Goal: Task Accomplishment & Management: Complete application form

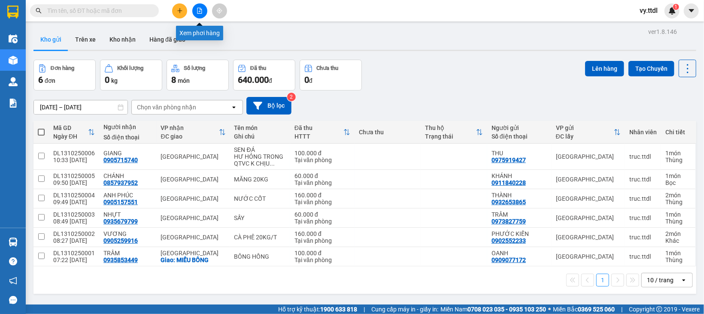
click at [171, 3] on div at bounding box center [199, 10] width 64 height 15
click at [176, 8] on button at bounding box center [179, 10] width 15 height 15
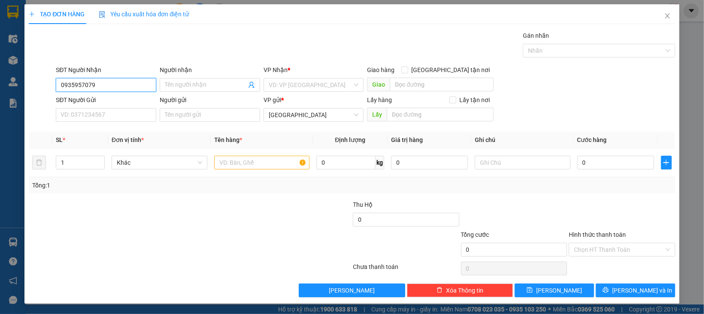
type input "0935957079"
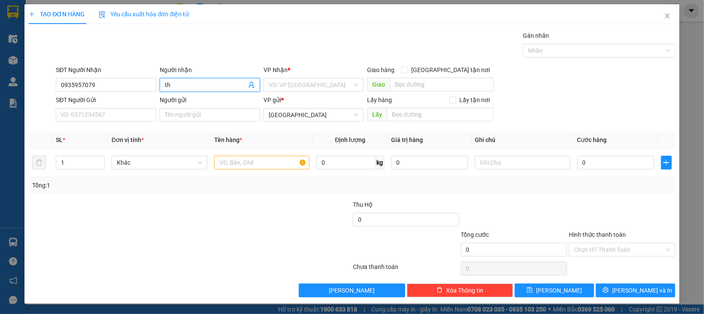
type input "t"
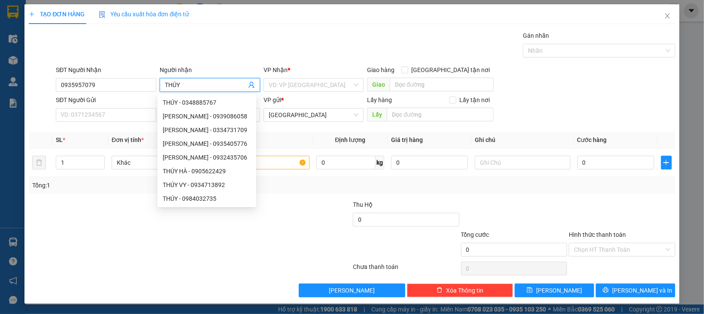
type input "THÚY"
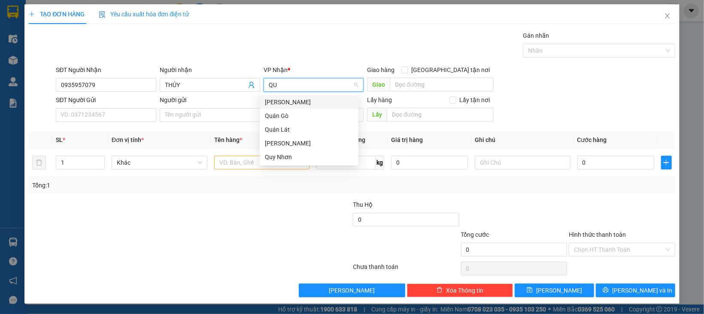
type input "QUY"
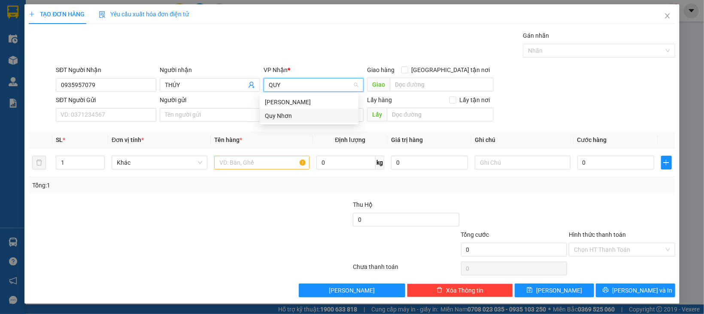
click at [287, 114] on div "Quy Nhơn" at bounding box center [309, 115] width 88 height 9
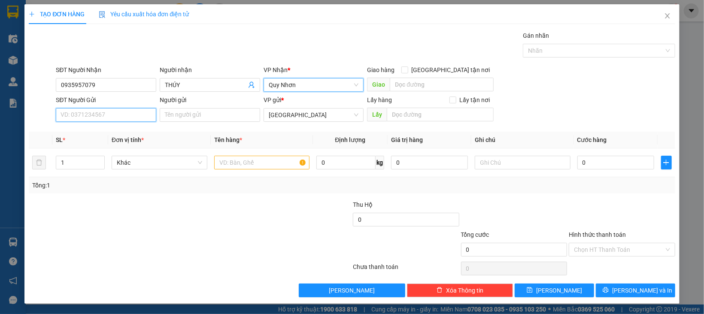
click at [108, 118] on input "SĐT Người Gửi" at bounding box center [106, 115] width 100 height 14
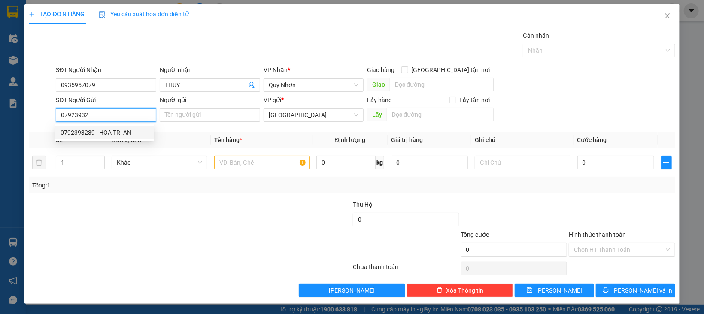
click at [140, 128] on div "0792393239 - HOA TRI AN" at bounding box center [105, 132] width 88 height 9
type input "0792393239"
type input "HOA TRI AN"
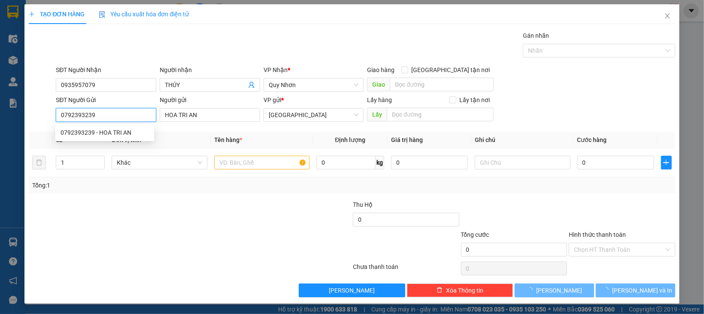
type input "100.000"
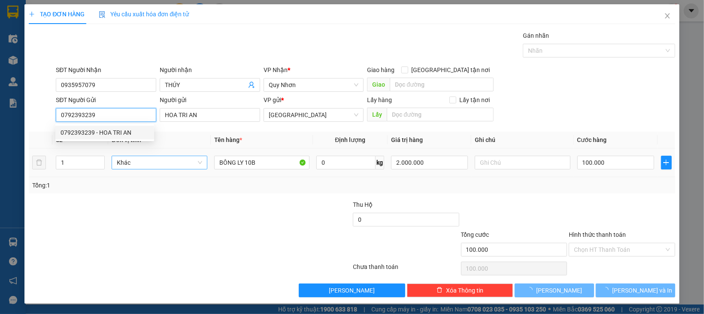
click at [146, 156] on div "Khác" at bounding box center [160, 163] width 96 height 14
type input "0792393239"
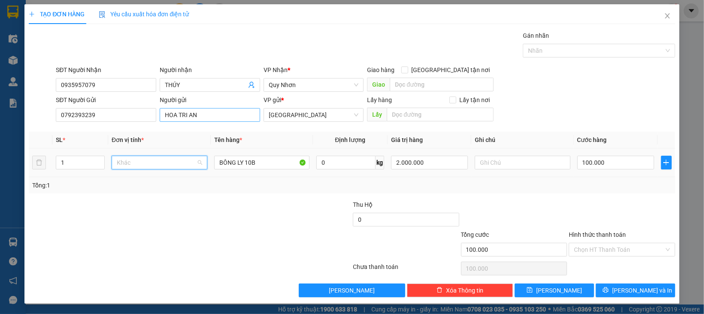
scroll to position [82, 0]
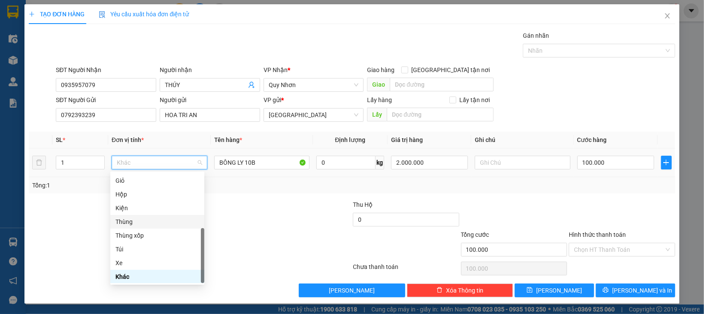
click at [131, 220] on div "Thùng" at bounding box center [158, 221] width 84 height 9
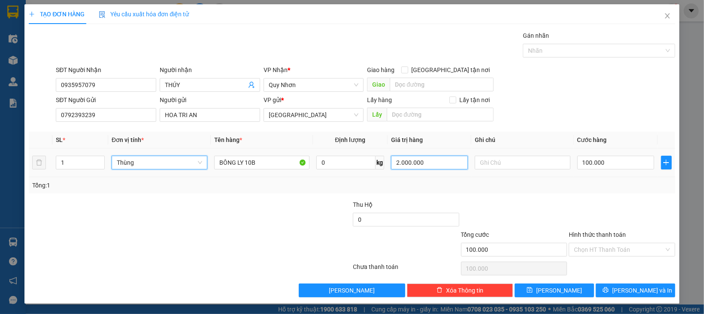
click at [427, 161] on input "2.000.000" at bounding box center [429, 163] width 77 height 14
type input "0"
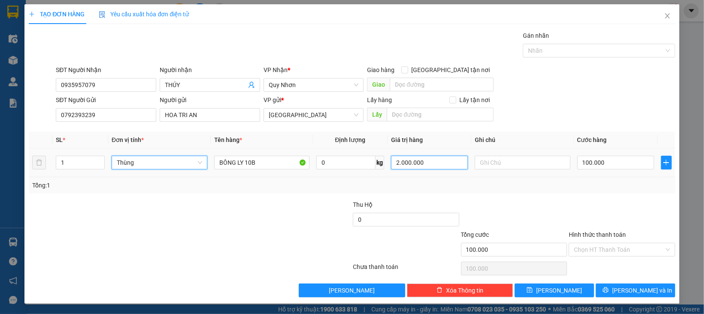
type input "0"
click at [418, 166] on input "0\" at bounding box center [429, 163] width 77 height 14
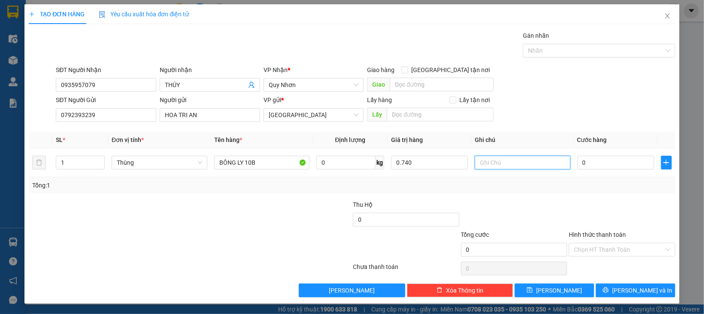
type input "740.000"
type input "6"
type input "60"
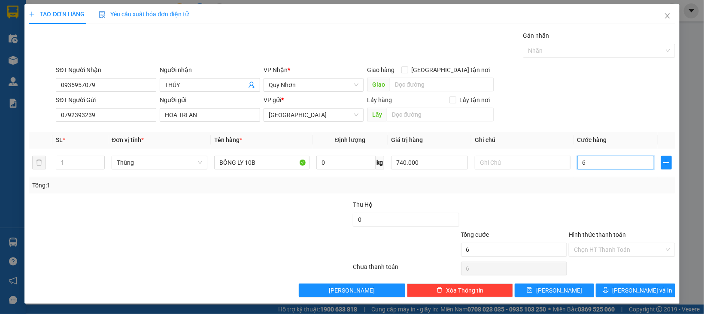
type input "60"
type input "60.000"
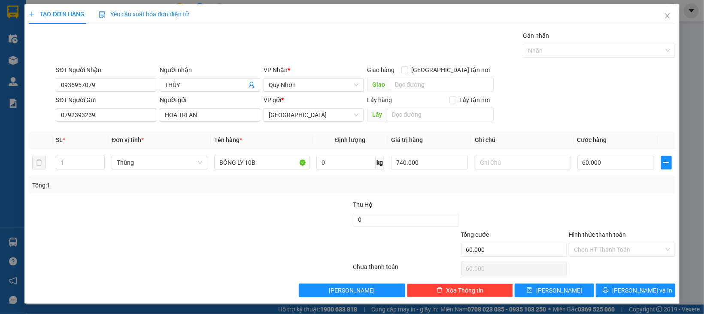
click at [568, 203] on div at bounding box center [622, 215] width 108 height 30
click at [609, 246] on input "Hình thức thanh toán" at bounding box center [619, 250] width 90 height 13
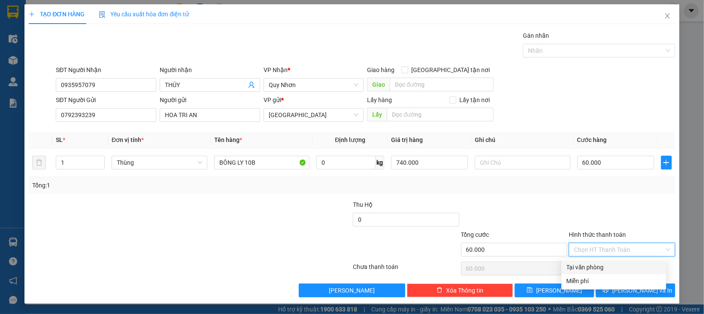
click at [601, 273] on div "Tại văn phòng" at bounding box center [614, 268] width 105 height 14
type input "0"
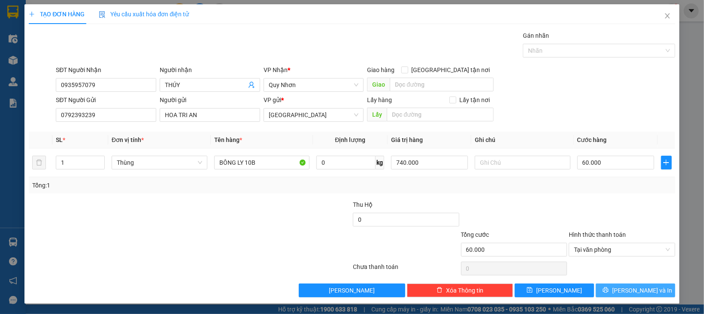
click at [608, 289] on button "[PERSON_NAME] và In" at bounding box center [635, 291] width 79 height 14
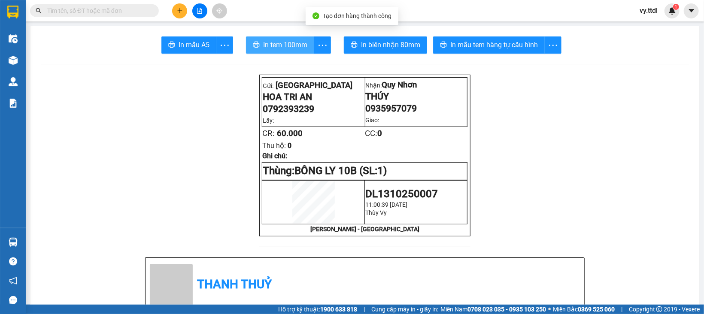
click at [271, 42] on span "In tem 100mm" at bounding box center [285, 45] width 44 height 11
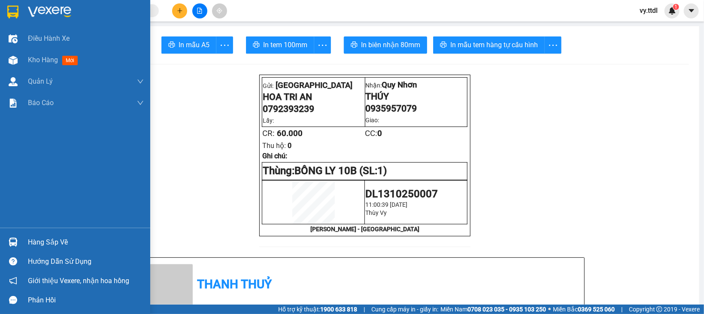
click at [19, 14] on div at bounding box center [13, 11] width 15 height 15
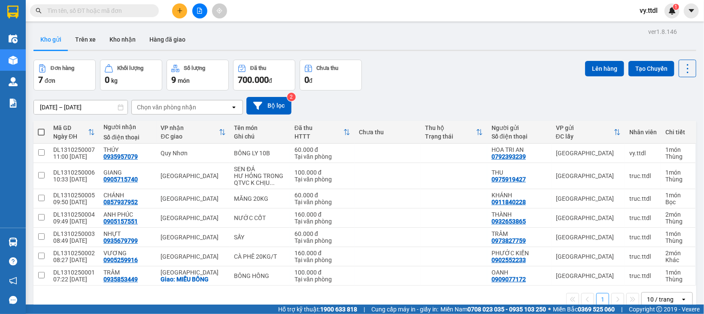
click at [655, 13] on span "vy.ttdl" at bounding box center [649, 10] width 32 height 11
click at [661, 26] on span "Đăng xuất" at bounding box center [664, 26] width 36 height 9
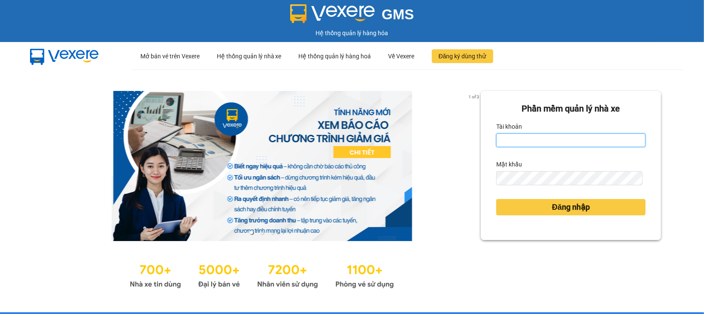
drag, startPoint x: 532, startPoint y: 139, endPoint x: 533, endPoint y: 144, distance: 5.2
click at [532, 139] on input "Tài khoản" at bounding box center [570, 141] width 149 height 14
type input "nam.ttdl"
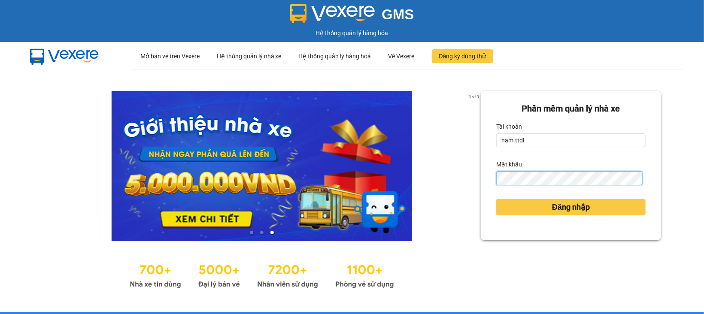
click at [496, 199] on button "Đăng nhập" at bounding box center [570, 207] width 149 height 16
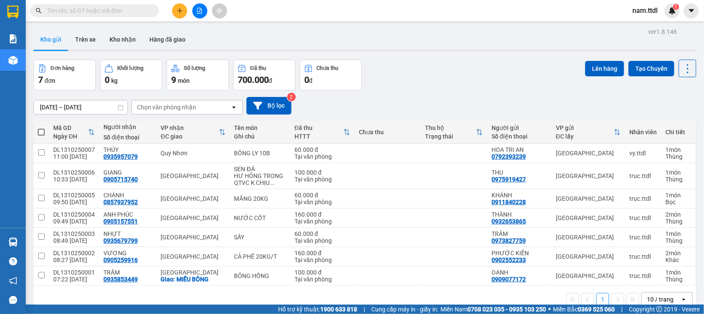
click at [110, 11] on input "text" at bounding box center [97, 10] width 101 height 9
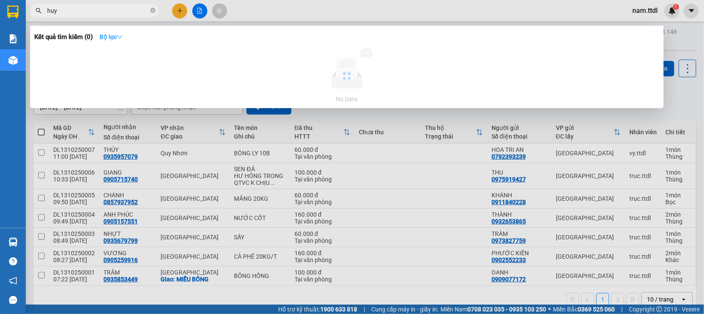
type input "huy"
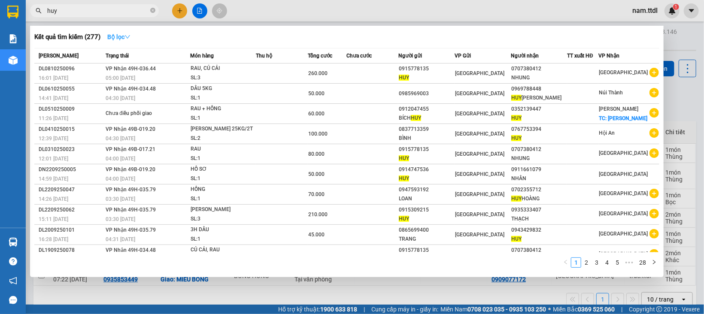
click at [118, 34] on strong "Bộ lọc" at bounding box center [118, 36] width 23 height 7
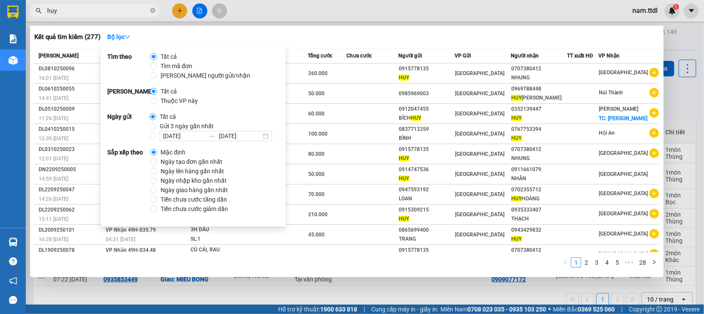
click at [158, 125] on span "Gửi 3 ngày gần nhất" at bounding box center [186, 126] width 61 height 9
click at [156, 125] on input "Gửi 3 ngày gần nhất" at bounding box center [152, 126] width 7 height 7
radio input "true"
radio input "false"
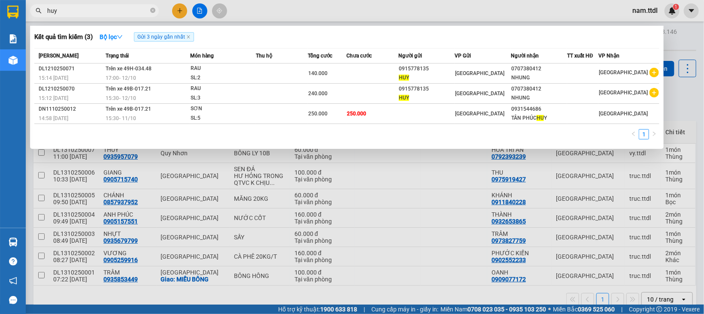
click at [359, 30] on div "Kết quả tìm kiếm ( 3 ) Bộ lọc Gửi 3 ngày gần nhất" at bounding box center [346, 37] width 625 height 14
click at [395, 218] on div at bounding box center [352, 157] width 704 height 314
click at [76, 12] on input "huy" at bounding box center [97, 10] width 101 height 9
click at [434, 195] on div at bounding box center [352, 157] width 704 height 314
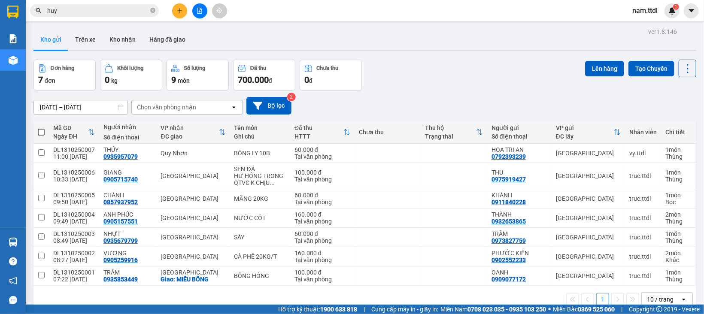
click at [429, 91] on div "07/10/2025 – 13/10/2025 Press the down arrow key to interact with the calendar …" at bounding box center [364, 106] width 663 height 30
click at [269, 113] on button "Bộ lọc" at bounding box center [269, 106] width 45 height 18
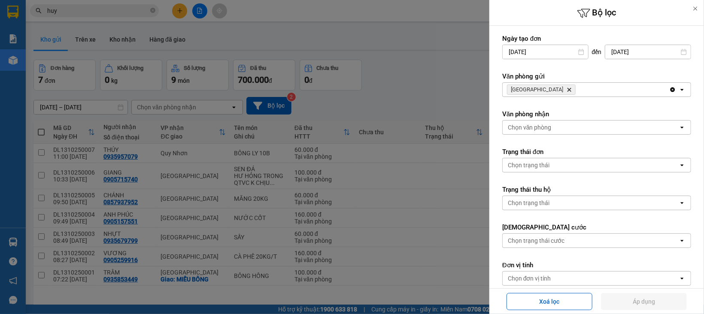
click at [457, 24] on div at bounding box center [352, 157] width 704 height 314
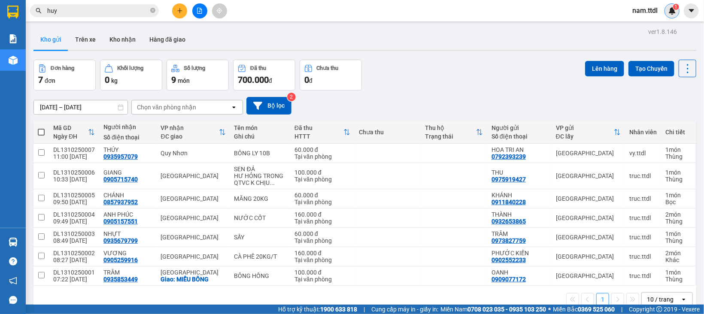
click at [670, 14] on img at bounding box center [673, 11] width 8 height 8
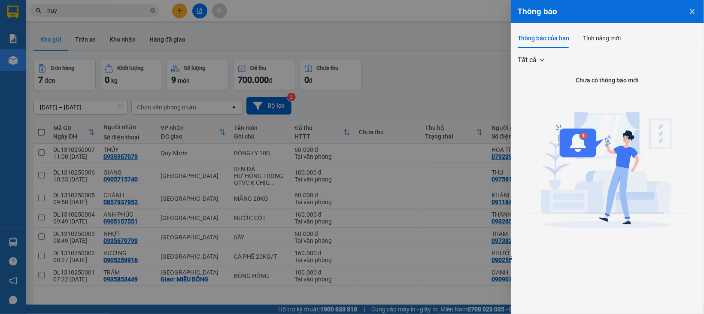
click at [403, 45] on div at bounding box center [352, 157] width 704 height 314
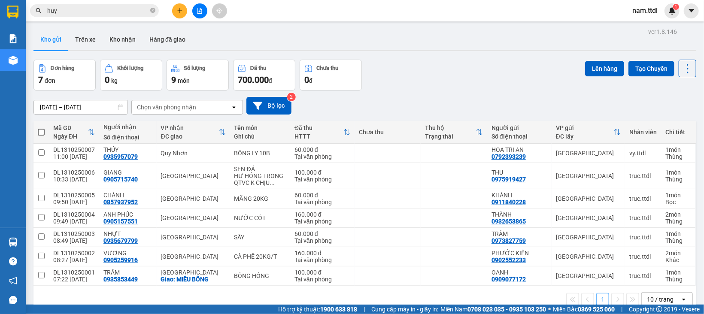
click at [704, 45] on div "Thông báo Thông báo của bạn Tính năng mới Tất cả Chưa có thông báo mới ;" at bounding box center [704, 157] width 0 height 314
click at [405, 45] on div "Kho gửi Trên xe Kho nhận Hàng đã giao" at bounding box center [364, 40] width 663 height 23
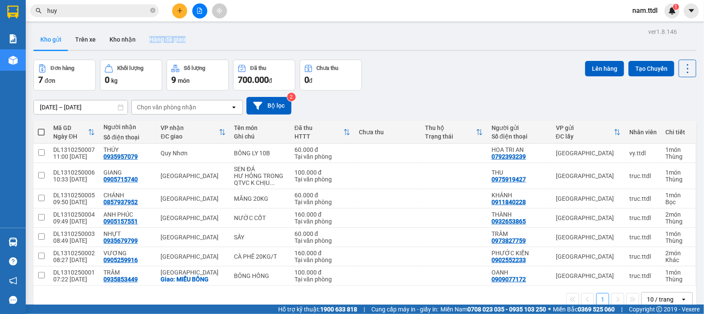
click at [405, 45] on div "Kho gửi Trên xe Kho nhận Hàng đã giao" at bounding box center [364, 40] width 663 height 23
click at [434, 58] on div "ver 1.8.146 Kho gửi Trên xe Kho nhận Hàng đã giao Đơn hàng 7 đơn Khối lượng 0 k…" at bounding box center [365, 183] width 670 height 314
click at [491, 88] on div "Đơn hàng 7 đơn Khối lượng 0 kg Số lượng 9 món Đã thu 700.000 đ Chưa thu 0 đ Lên…" at bounding box center [364, 75] width 663 height 31
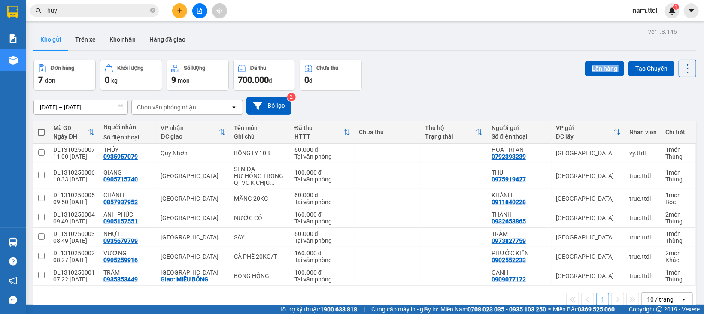
click at [491, 88] on div "Đơn hàng 7 đơn Khối lượng 0 kg Số lượng 9 món Đã thu 700.000 đ Chưa thu 0 đ Lên…" at bounding box center [364, 75] width 663 height 31
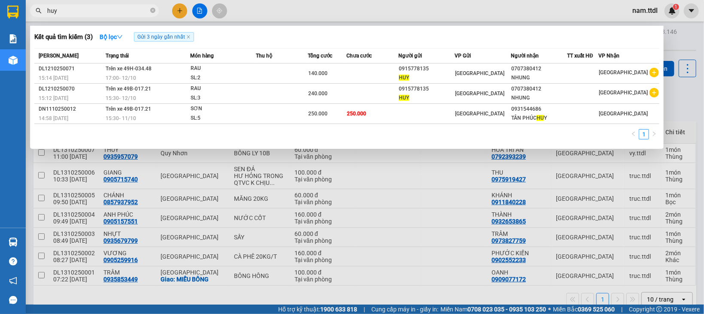
click at [110, 8] on input "huy" at bounding box center [97, 10] width 101 height 9
click at [396, 166] on div at bounding box center [352, 157] width 704 height 314
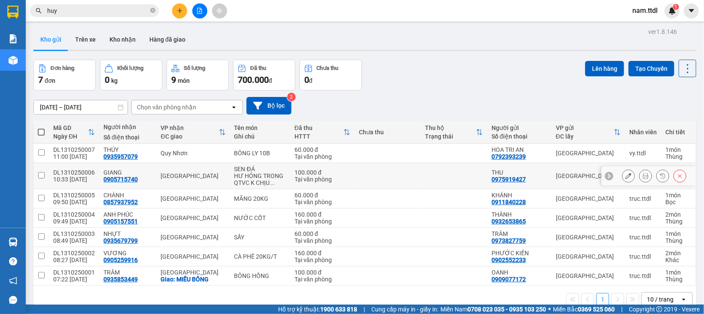
click at [396, 166] on td at bounding box center [388, 176] width 67 height 26
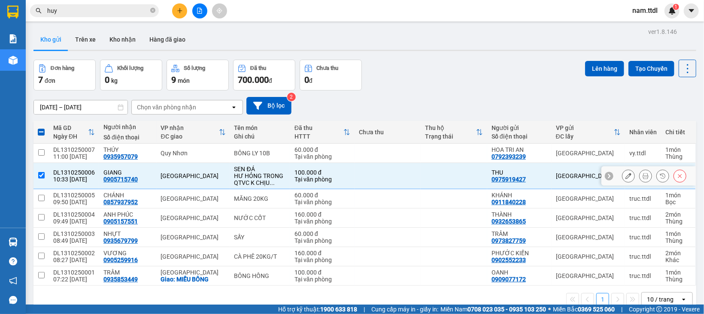
click at [396, 166] on td at bounding box center [388, 176] width 67 height 26
checkbox input "false"
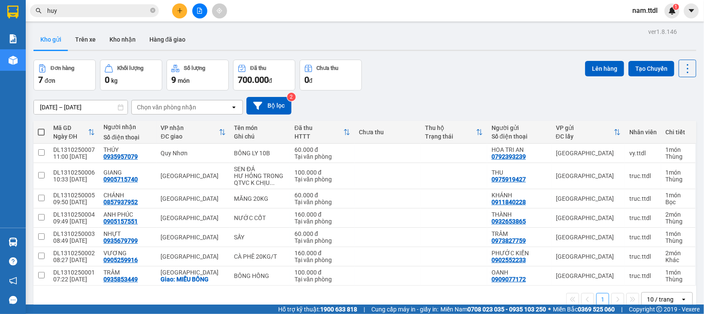
click at [190, 77] on div "9 món" at bounding box center [197, 80] width 53 height 12
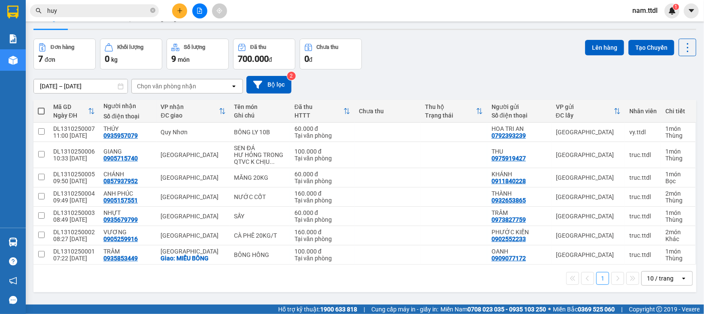
scroll to position [39, 0]
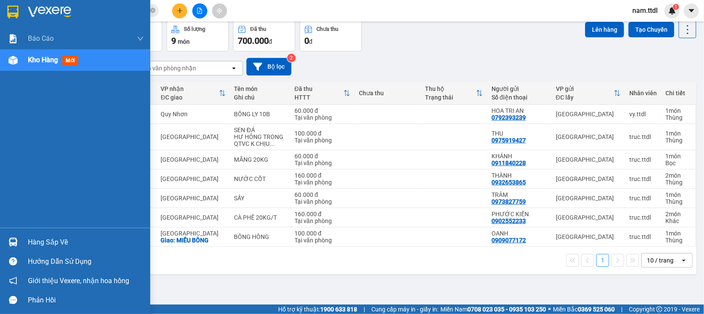
click at [17, 17] on img at bounding box center [12, 12] width 11 height 13
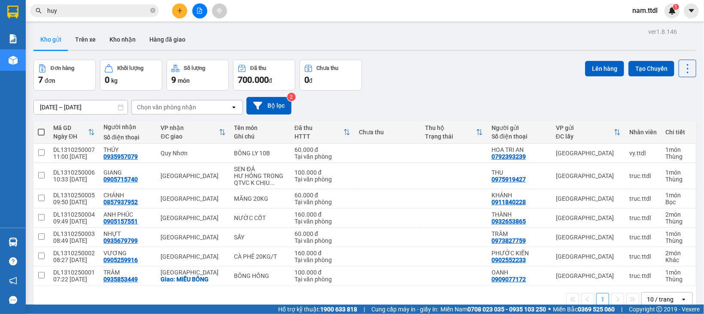
click at [174, 8] on button at bounding box center [179, 10] width 15 height 15
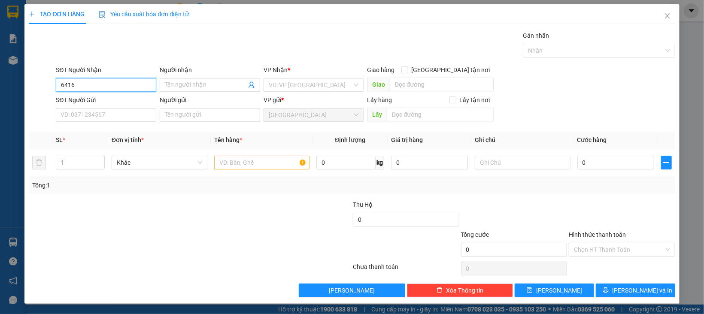
click at [103, 79] on input "6416" at bounding box center [106, 85] width 100 height 14
click at [88, 83] on input "6416" at bounding box center [106, 85] width 100 height 14
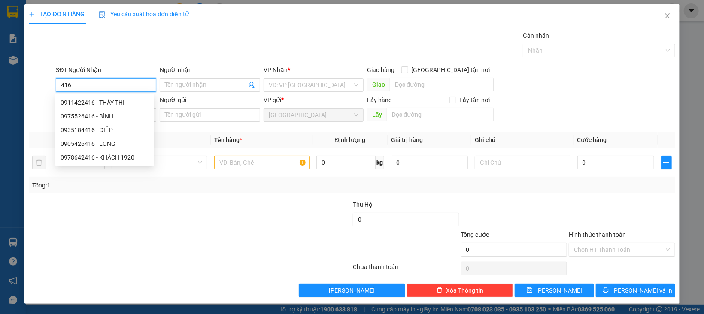
click at [104, 86] on input "416" at bounding box center [106, 85] width 100 height 14
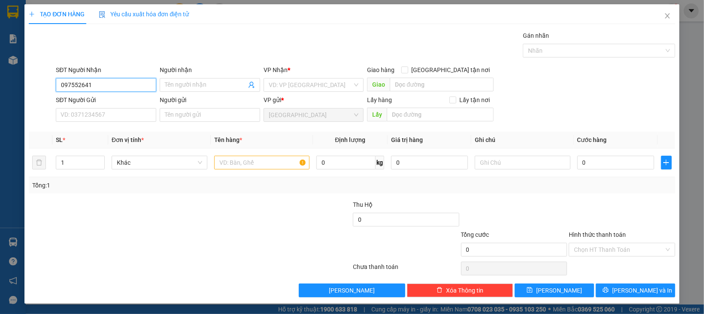
type input "0975526416"
drag, startPoint x: 112, startPoint y: 101, endPoint x: 125, endPoint y: 116, distance: 20.7
click at [112, 101] on div "0975526416 - BÌNH" at bounding box center [105, 102] width 88 height 9
type input "BÌNH"
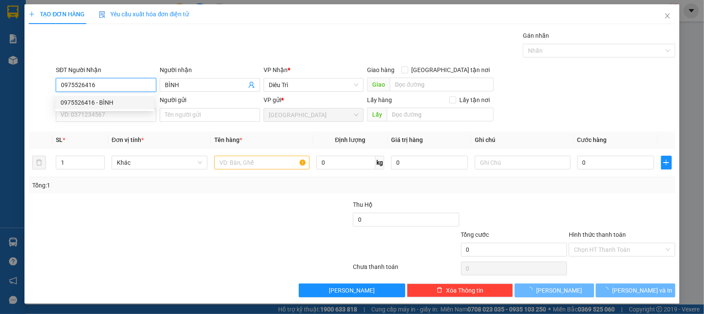
type input "70.000"
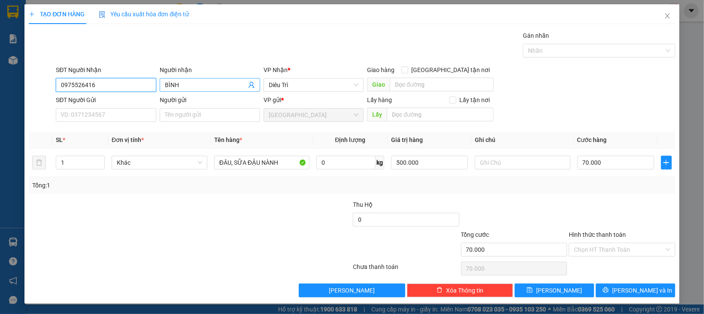
type input "0975526416"
click at [206, 87] on input "BÌNH" at bounding box center [206, 84] width 82 height 9
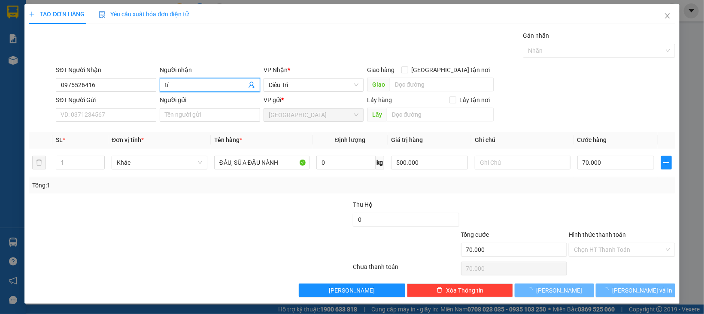
type input "t"
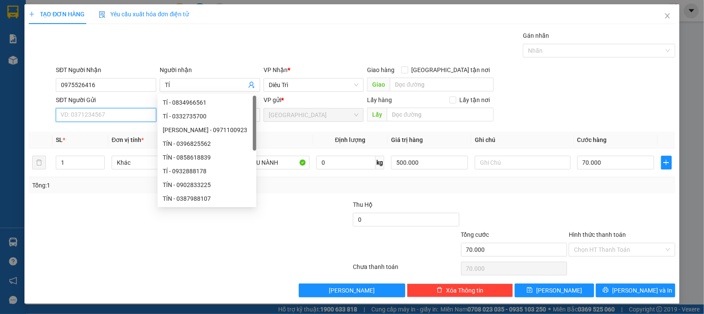
click at [100, 109] on input "SĐT Người Gửi" at bounding box center [106, 115] width 100 height 14
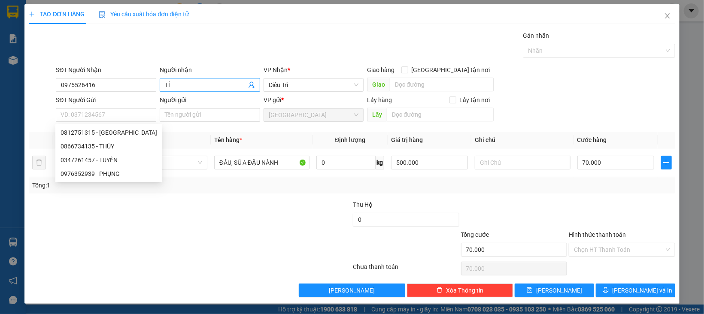
click at [192, 85] on input "TÍ" at bounding box center [206, 84] width 82 height 9
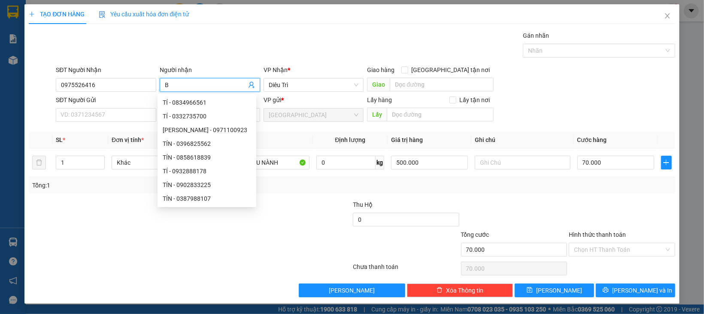
type input "B"
click at [120, 108] on div "SĐT Người Gửi" at bounding box center [106, 101] width 100 height 13
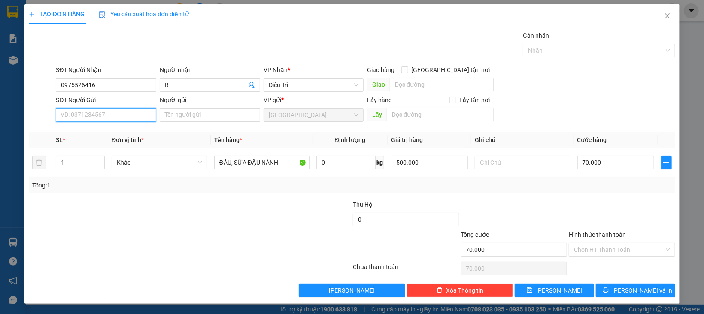
click at [120, 115] on input "SĐT Người Gửi" at bounding box center [106, 115] width 100 height 14
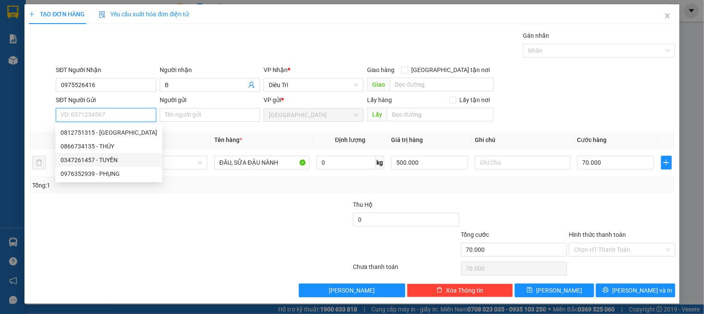
click at [116, 157] on div "0347261457 - TUYỀN" at bounding box center [109, 159] width 97 height 9
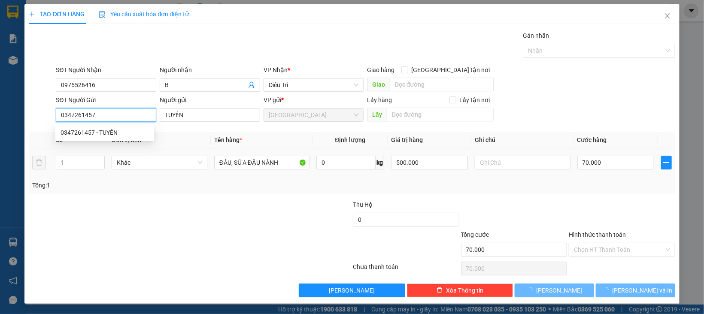
type input "0347261457"
type input "TUYỀN"
type input "30.000"
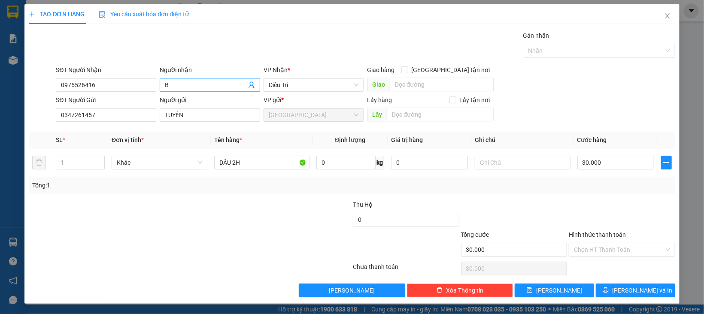
click at [179, 83] on input "B" at bounding box center [206, 84] width 82 height 9
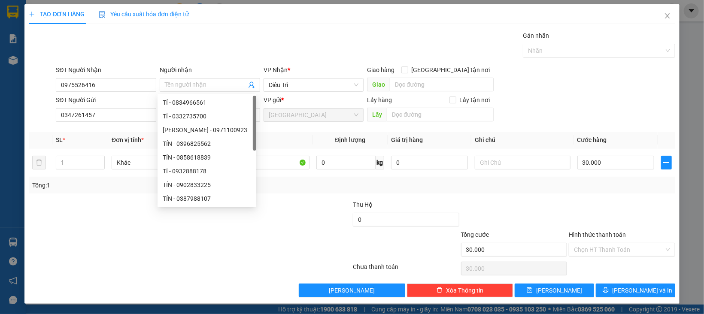
drag, startPoint x: 97, startPoint y: 250, endPoint x: 136, endPoint y: 225, distance: 45.8
click at [97, 250] on div at bounding box center [136, 245] width 216 height 30
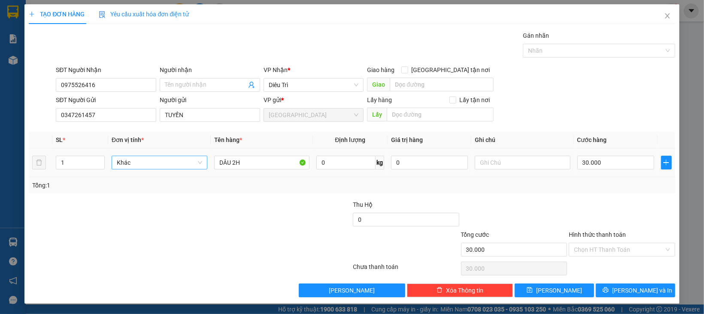
click at [123, 167] on span "Khác" at bounding box center [159, 162] width 85 height 13
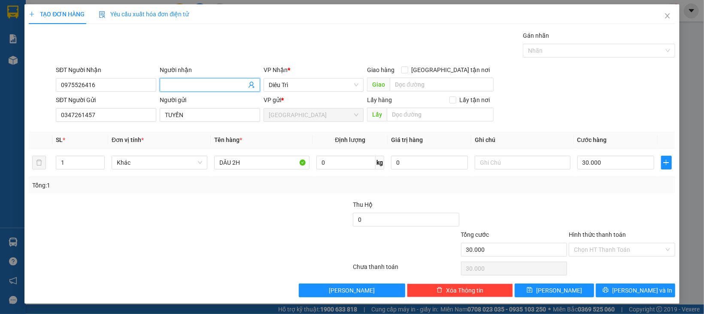
click at [190, 80] on input "Người nhận" at bounding box center [206, 84] width 82 height 9
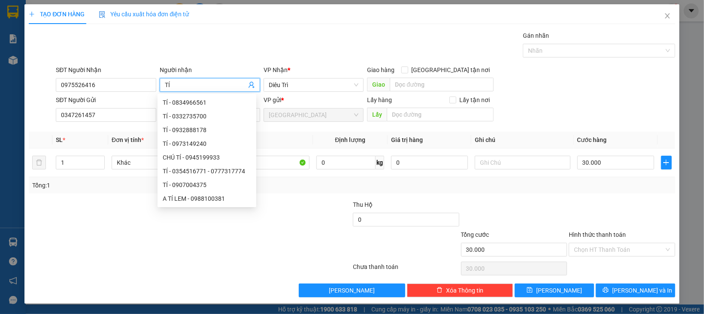
type input "TÍ"
click at [294, 206] on div at bounding box center [298, 215] width 108 height 30
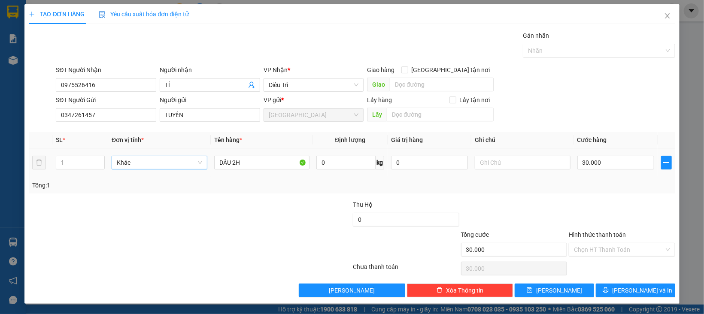
click at [125, 162] on span "Khác" at bounding box center [159, 162] width 85 height 13
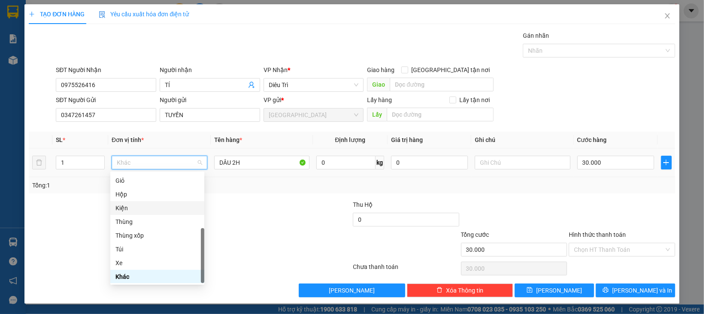
click at [130, 206] on div "Kiện" at bounding box center [158, 208] width 84 height 9
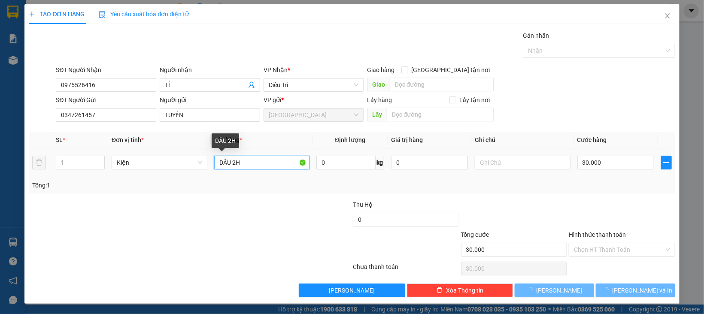
click at [236, 163] on input "DÂU 2H" at bounding box center [262, 163] width 96 height 14
type input "0"
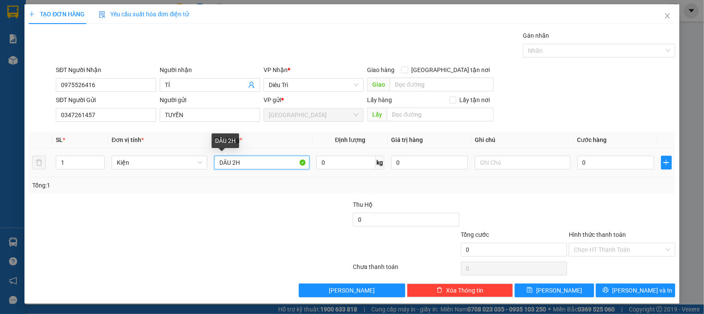
click at [236, 163] on input "DÂU 2H" at bounding box center [262, 163] width 96 height 14
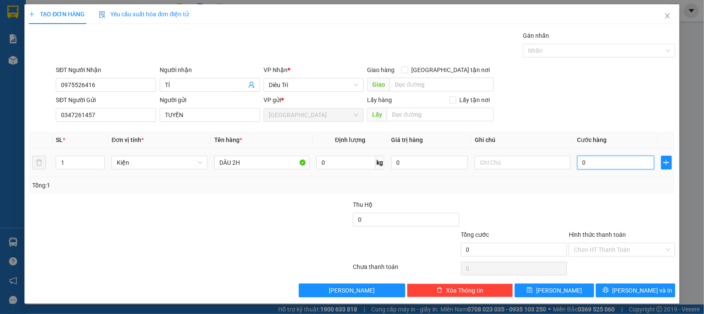
click at [596, 161] on input "0" at bounding box center [616, 163] width 77 height 14
type input "3"
type input "30"
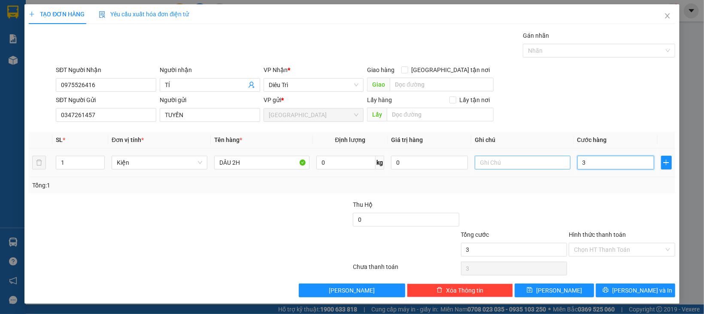
type input "30"
type input "30.000"
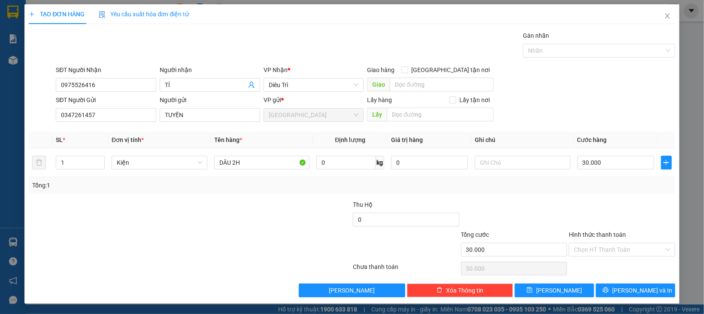
click at [519, 197] on div "Transit Pickup Surcharge Ids Transit Deliver Surcharge Ids Transit Deliver Surc…" at bounding box center [352, 164] width 646 height 267
click at [602, 248] on input "Hình thức thanh toán" at bounding box center [619, 250] width 90 height 13
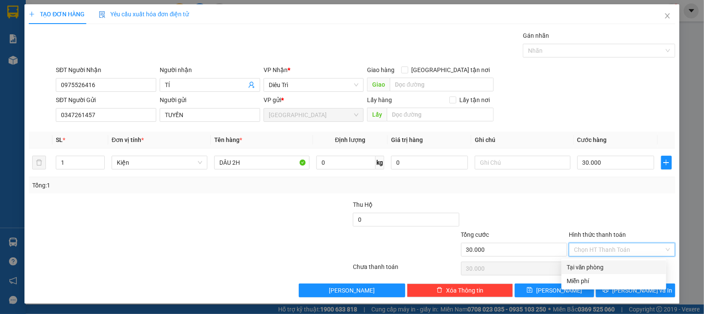
click at [603, 265] on div "Tại văn phòng" at bounding box center [614, 267] width 94 height 9
type input "0"
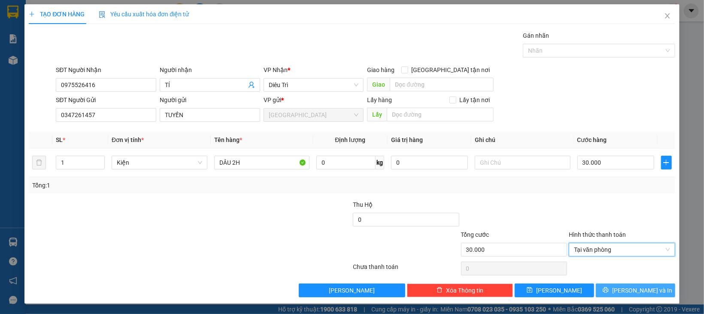
click at [609, 289] on button "[PERSON_NAME] và In" at bounding box center [635, 291] width 79 height 14
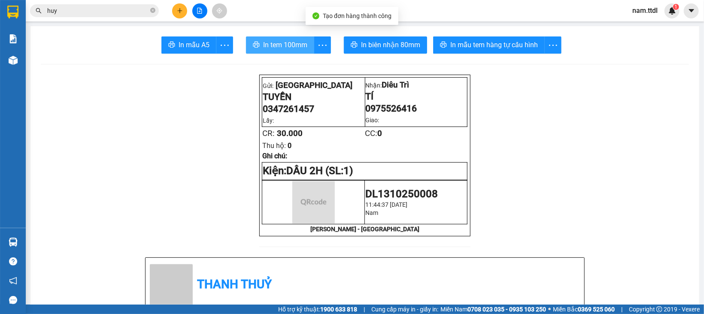
click at [284, 47] on span "In tem 100mm" at bounding box center [285, 45] width 44 height 11
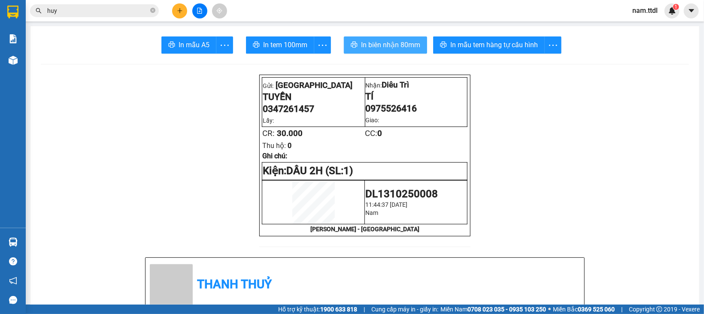
click at [388, 49] on span "In biên nhận 80mm" at bounding box center [390, 45] width 59 height 11
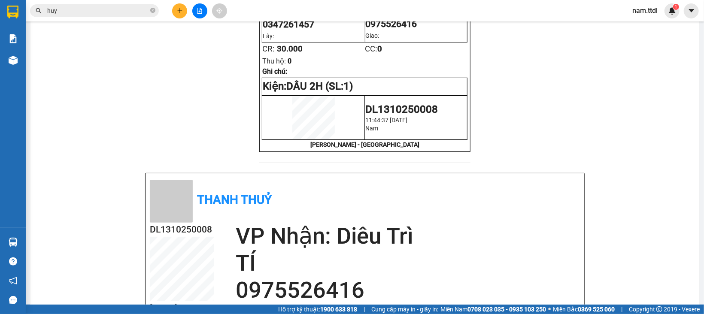
scroll to position [171, 0]
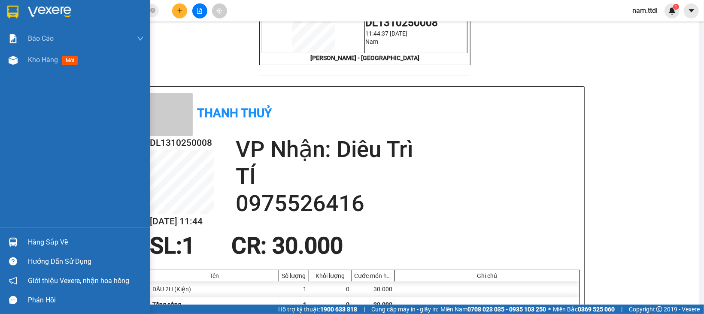
click at [16, 10] on img at bounding box center [12, 12] width 11 height 13
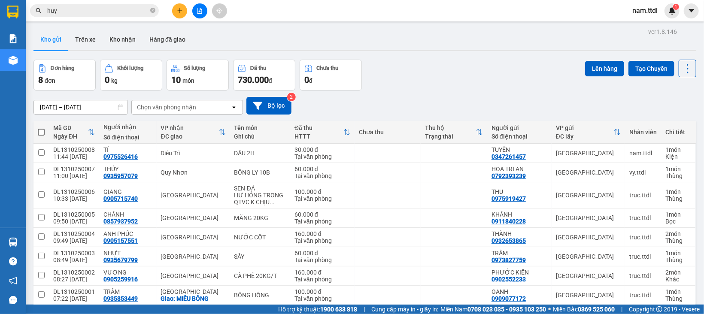
click at [177, 11] on icon "plus" at bounding box center [180, 11] width 6 height 6
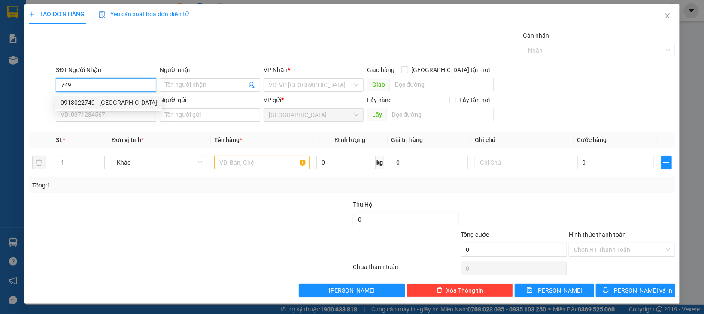
click at [114, 103] on div "0913022749 - CẨM LY" at bounding box center [109, 102] width 97 height 9
type input "0913022749"
type input "CẨM LY"
checkbox input "true"
type input "VẠN GIÃ"
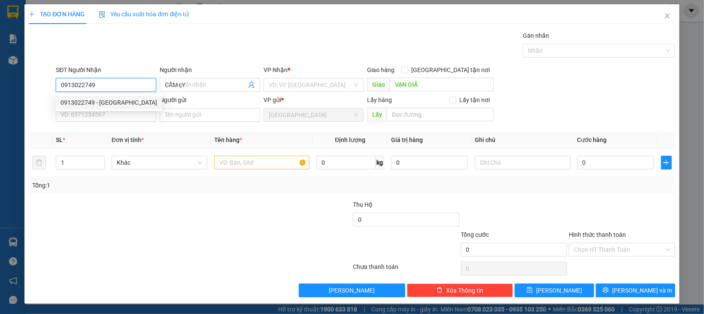
type input "100.000"
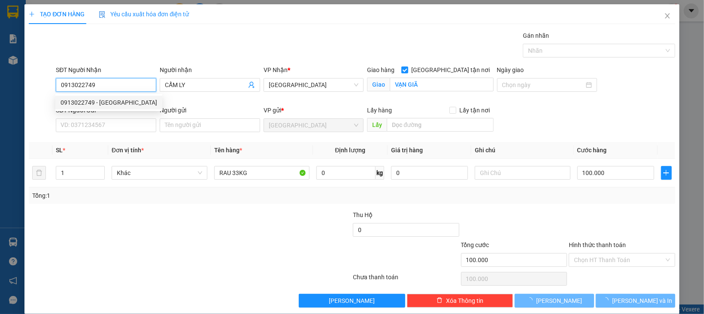
type input "0913022749"
drag, startPoint x: 116, startPoint y: 111, endPoint x: 120, endPoint y: 119, distance: 8.1
click at [117, 112] on div "SĐT Người Gửi" at bounding box center [106, 110] width 100 height 9
click at [117, 119] on input "SĐT Người Gửi" at bounding box center [106, 126] width 100 height 14
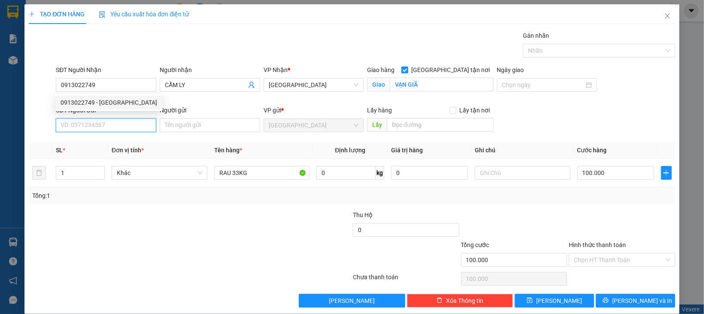
click at [120, 122] on input "SĐT Người Gửi" at bounding box center [106, 126] width 100 height 14
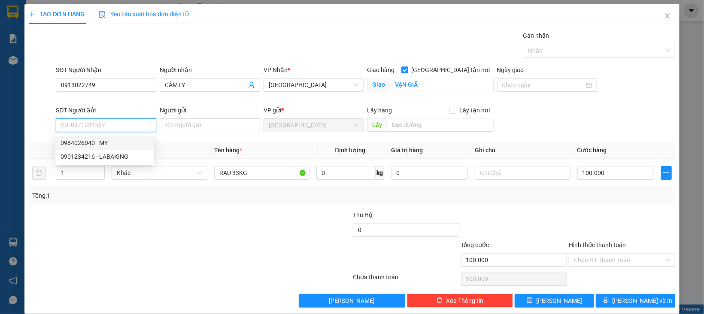
click at [109, 142] on div "0984026040 - MY" at bounding box center [105, 142] width 88 height 9
type input "0984026040"
type input "MY"
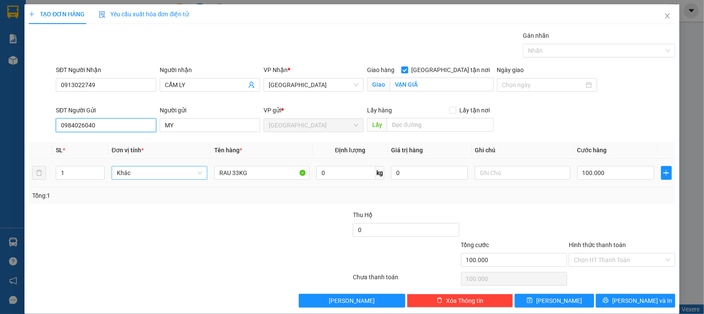
click at [152, 178] on span "Khác" at bounding box center [159, 173] width 85 height 13
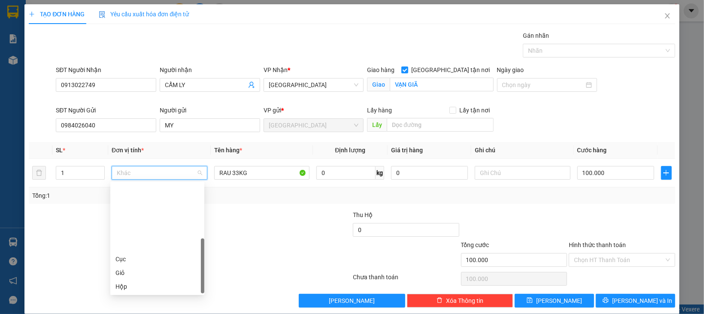
scroll to position [82, 0]
click at [131, 228] on div "Thùng" at bounding box center [158, 232] width 84 height 9
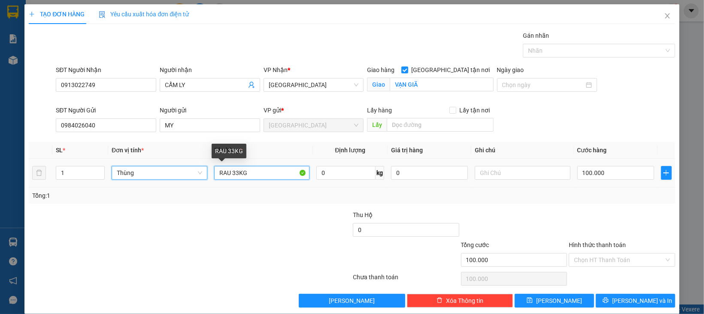
drag, startPoint x: 236, startPoint y: 175, endPoint x: 413, endPoint y: 191, distance: 177.6
click at [237, 175] on input "RAU 33KG" at bounding box center [262, 173] width 96 height 14
type input "0"
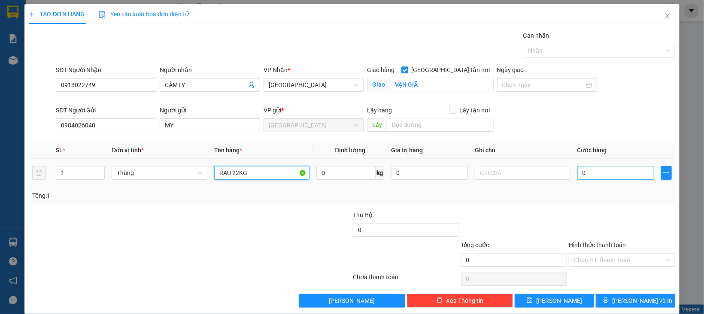
type input "RAU 22KG"
click at [602, 178] on input "0" at bounding box center [616, 173] width 77 height 14
type input "8"
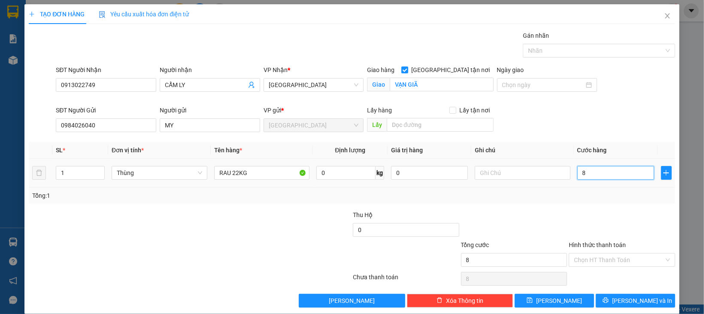
type input "80"
type input "80.000"
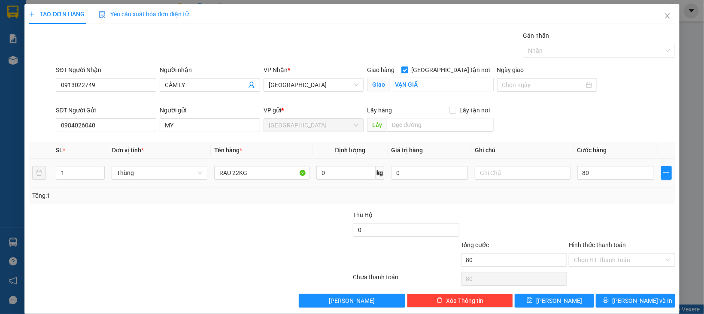
type input "80.000"
click at [594, 212] on div at bounding box center [622, 225] width 108 height 30
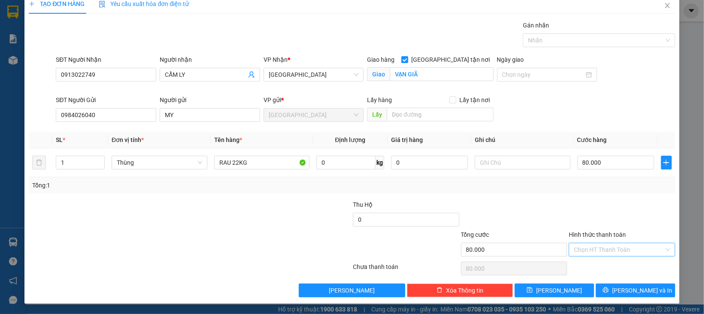
click at [594, 247] on input "Hình thức thanh toán" at bounding box center [619, 250] width 90 height 13
click at [594, 261] on div "Tại văn phòng" at bounding box center [614, 268] width 105 height 14
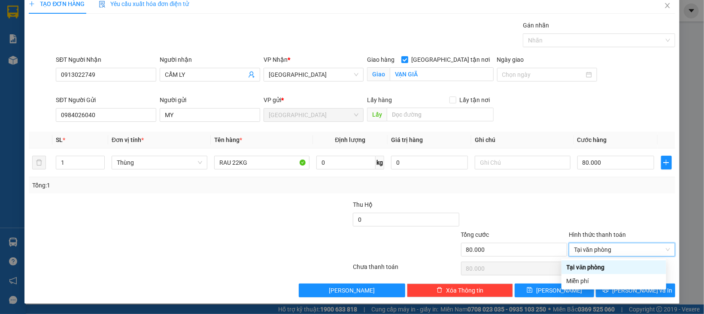
type input "0"
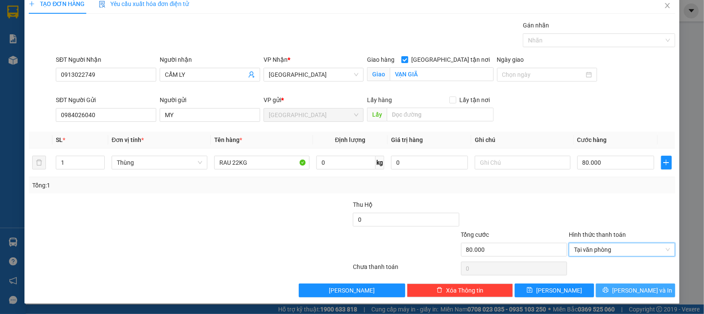
click at [606, 297] on button "[PERSON_NAME] và In" at bounding box center [635, 291] width 79 height 14
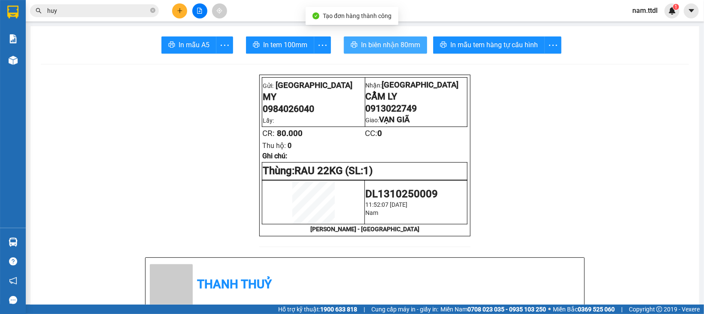
click at [395, 44] on span "In biên nhận 80mm" at bounding box center [390, 45] width 59 height 11
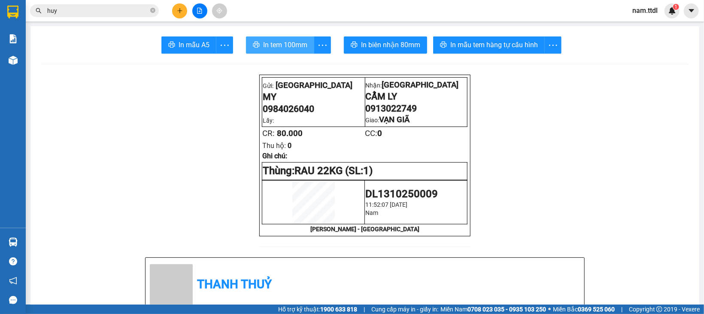
click at [263, 41] on span "In tem 100mm" at bounding box center [285, 45] width 44 height 11
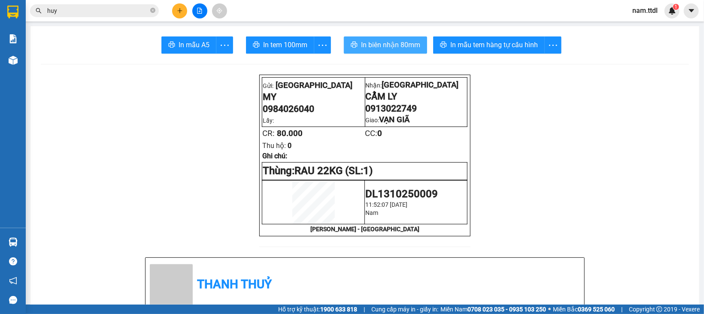
click at [403, 39] on button "In biên nhận 80mm" at bounding box center [385, 45] width 83 height 17
